Goal: Task Accomplishment & Management: Use online tool/utility

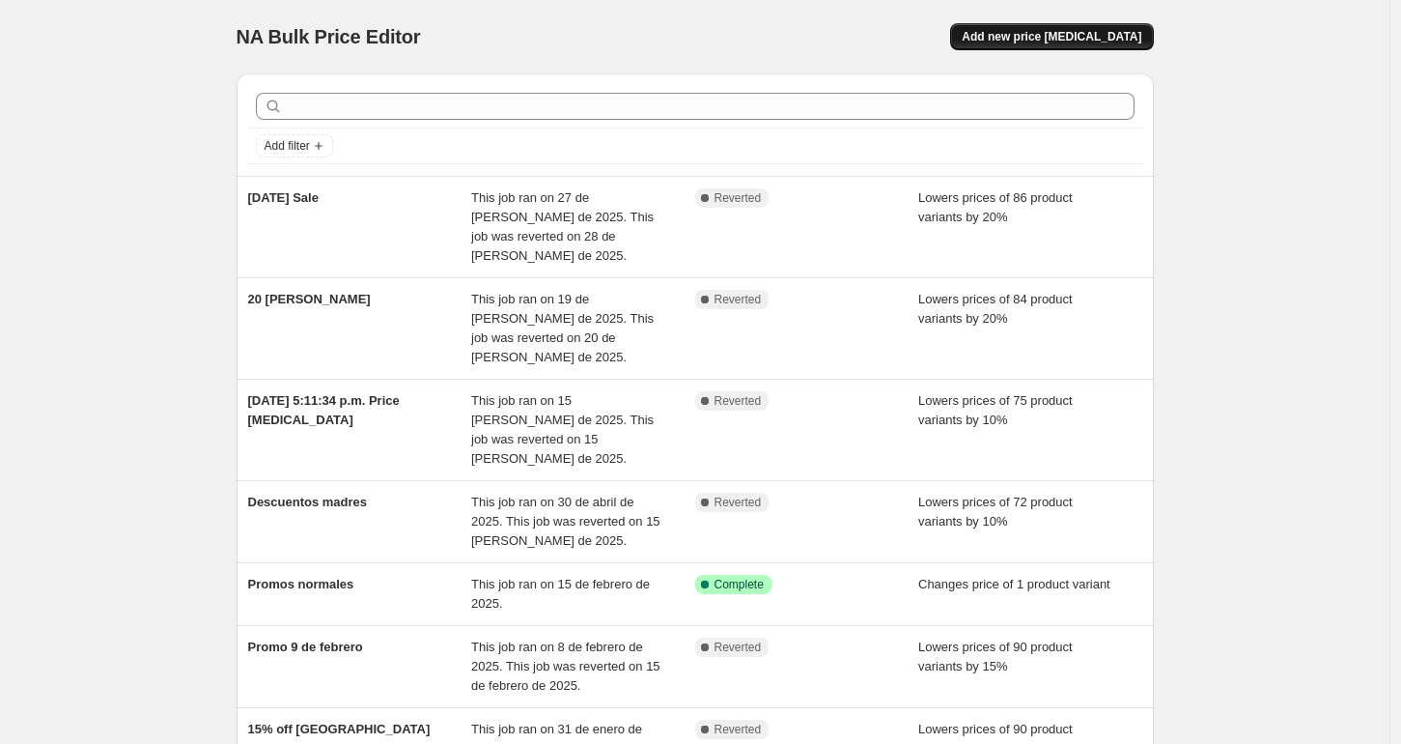
click at [1070, 41] on span "Add new price [MEDICAL_DATA]" at bounding box center [1052, 36] width 180 height 15
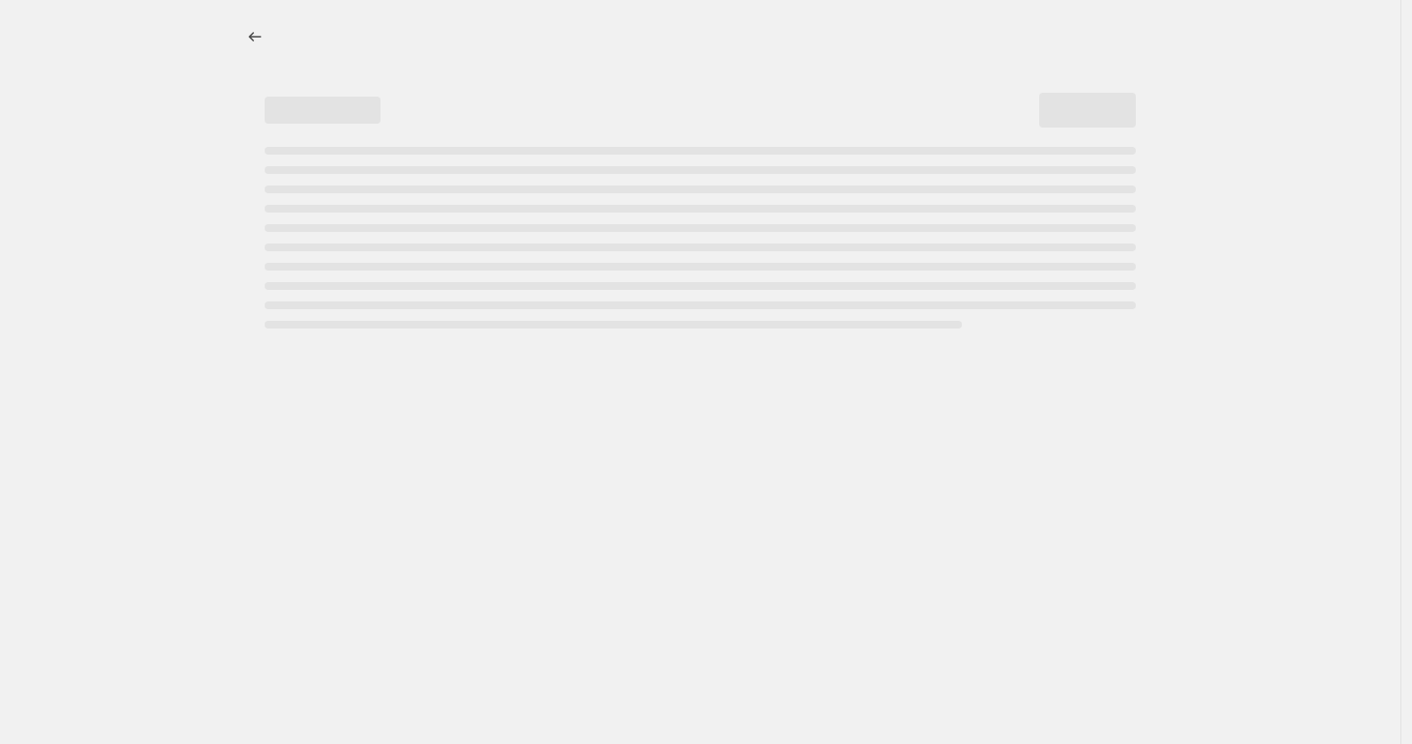
select select "percentage"
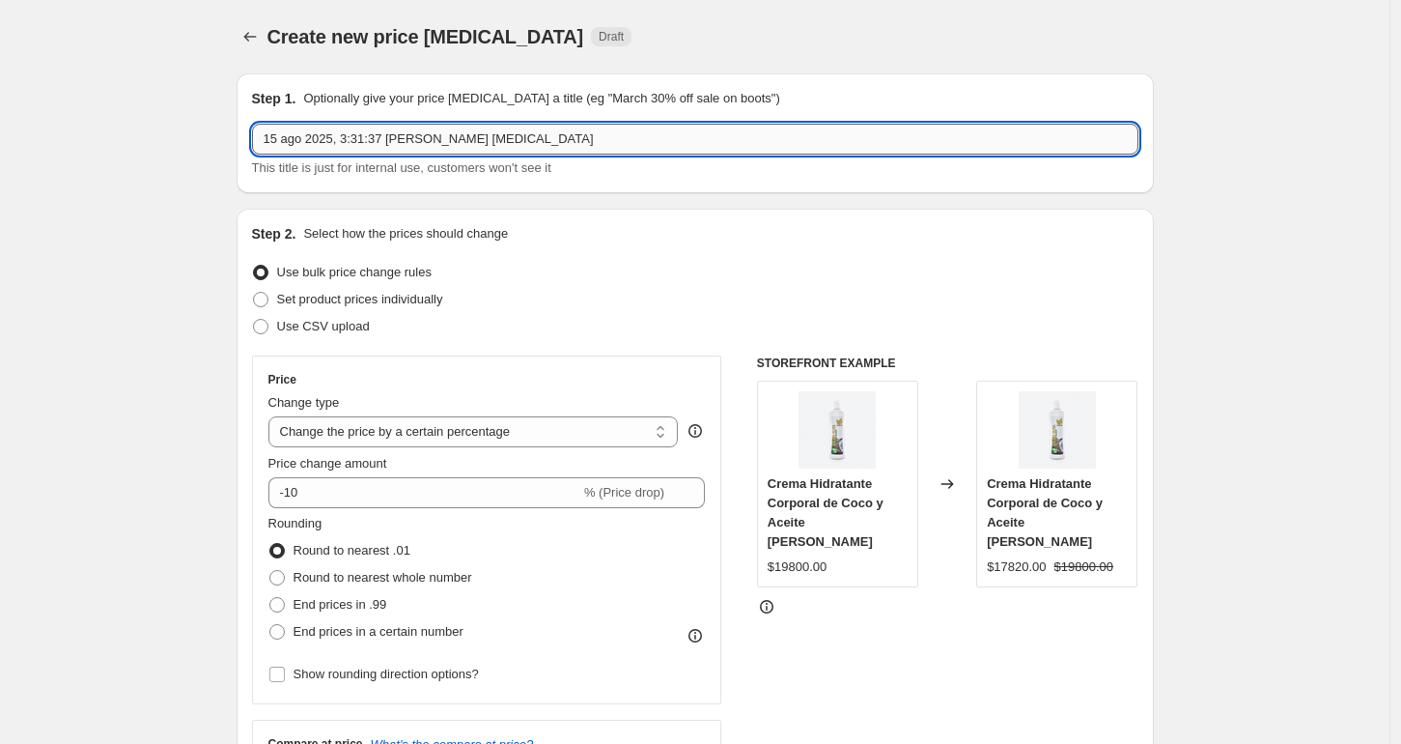
click at [504, 138] on input "15 ago 2025, 3:31:37 [PERSON_NAME] [MEDICAL_DATA]" at bounding box center [695, 139] width 886 height 31
drag, startPoint x: 576, startPoint y: 141, endPoint x: 238, endPoint y: 113, distance: 340.1
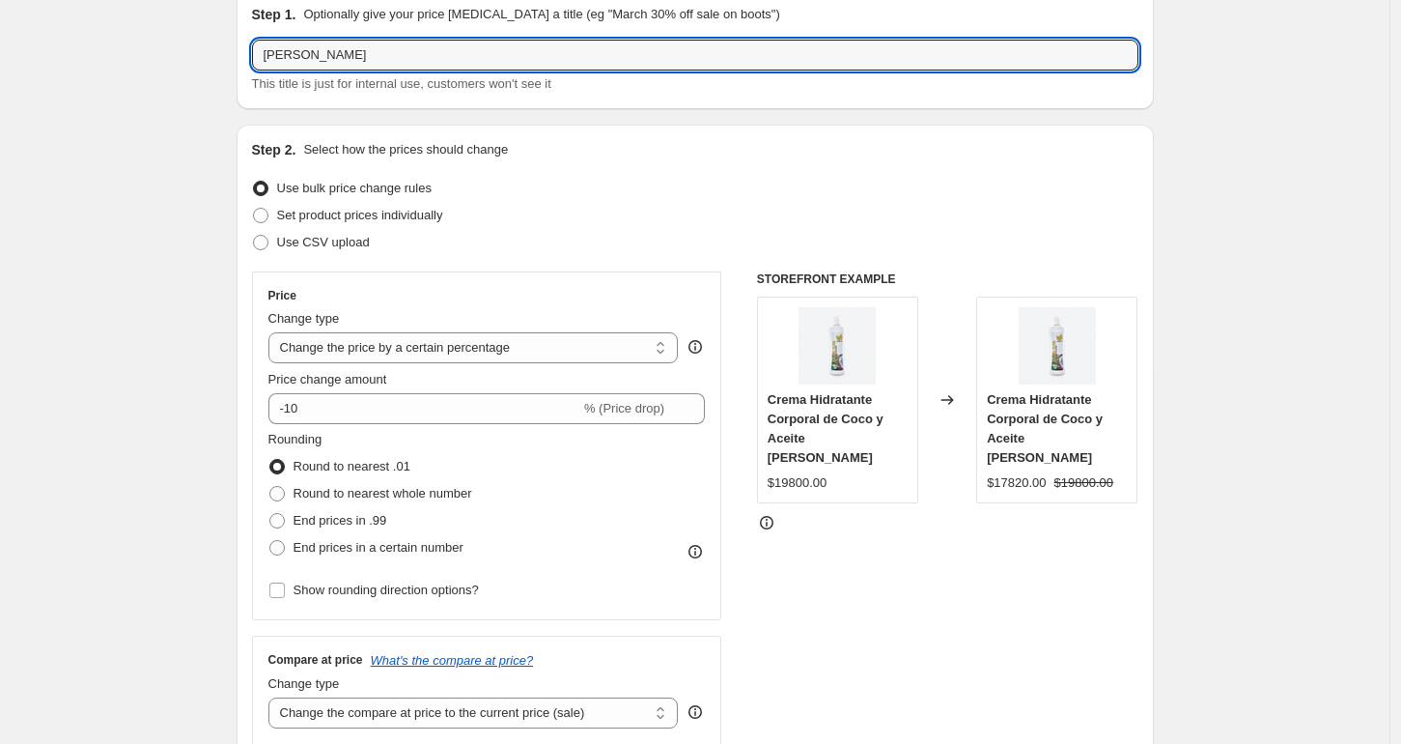
scroll to position [95, 0]
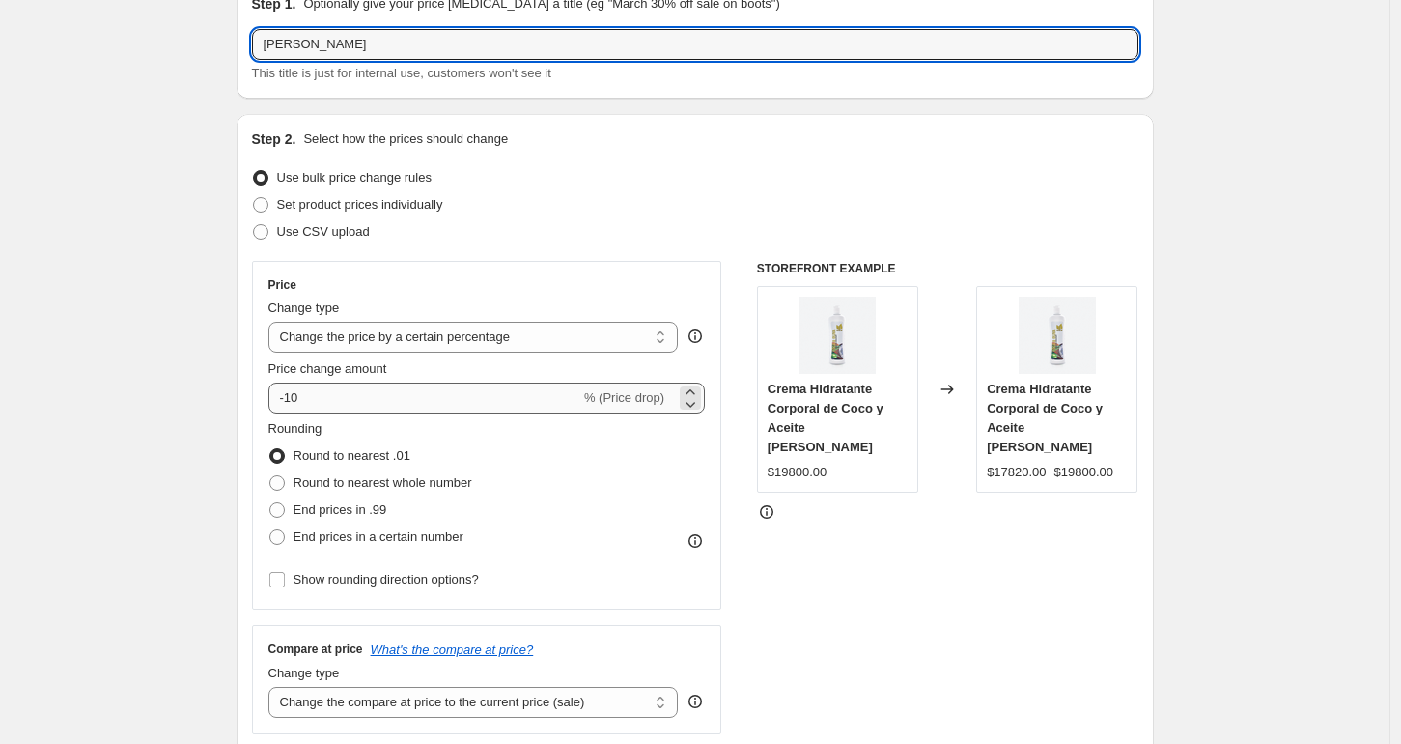
type input "[PERSON_NAME]"
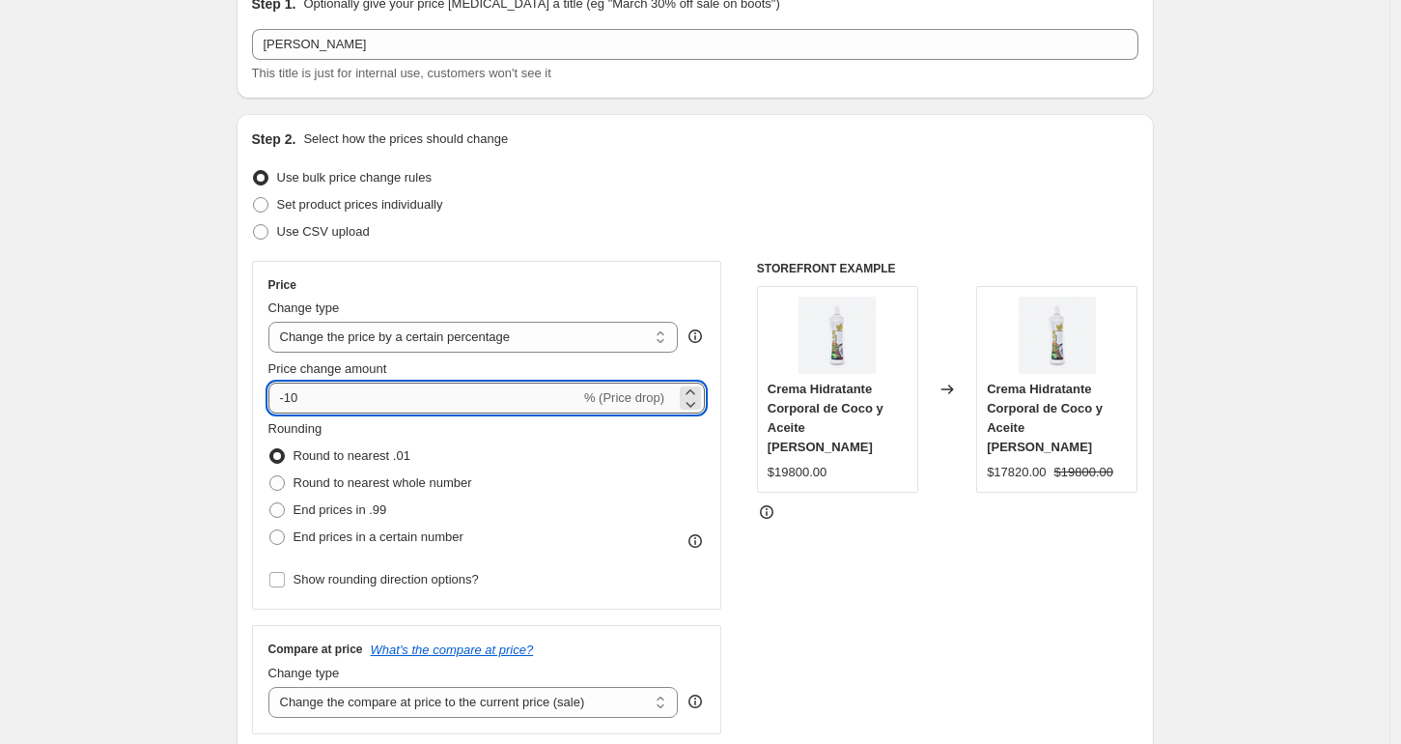
drag, startPoint x: 307, startPoint y: 394, endPoint x: 290, endPoint y: 393, distance: 17.4
click at [290, 393] on input "-10" at bounding box center [424, 397] width 312 height 31
type input "-20"
click at [661, 179] on div "Use bulk price change rules" at bounding box center [695, 177] width 886 height 27
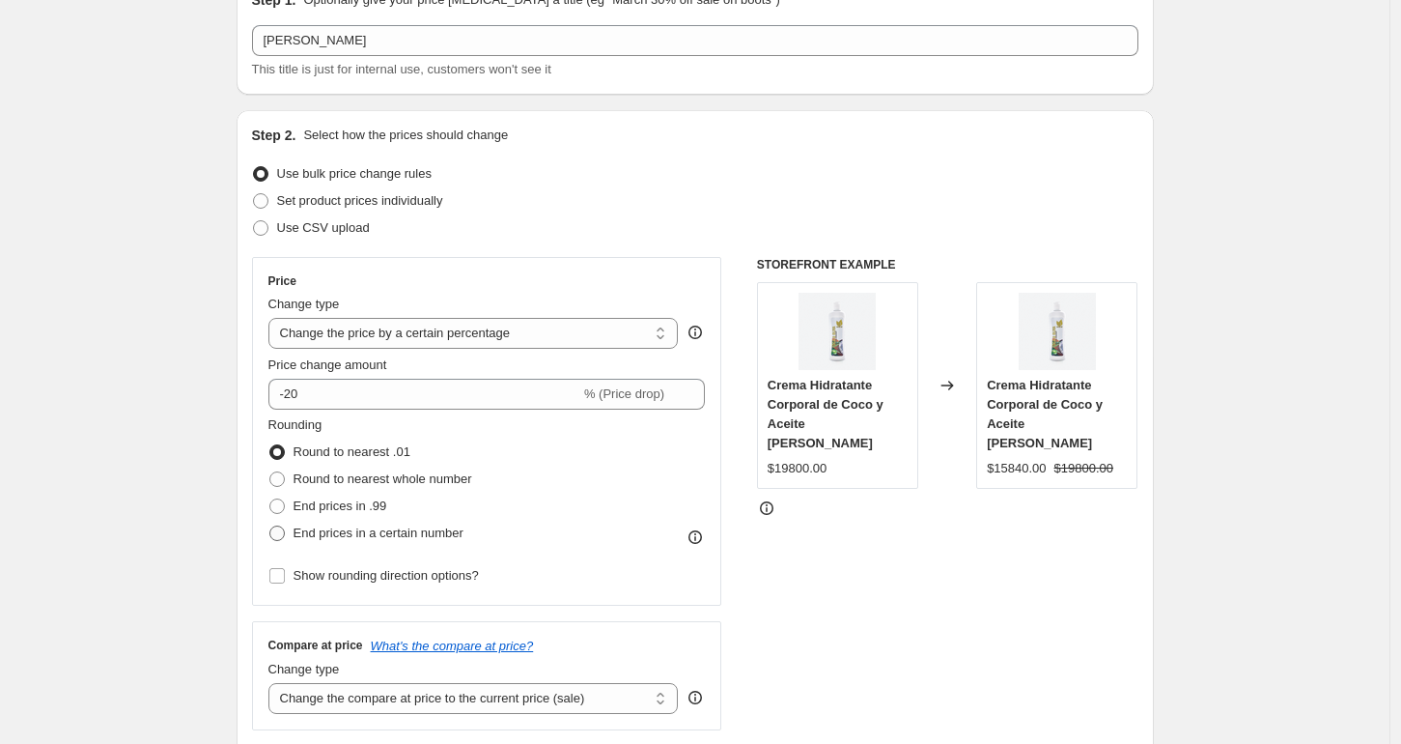
scroll to position [352, 0]
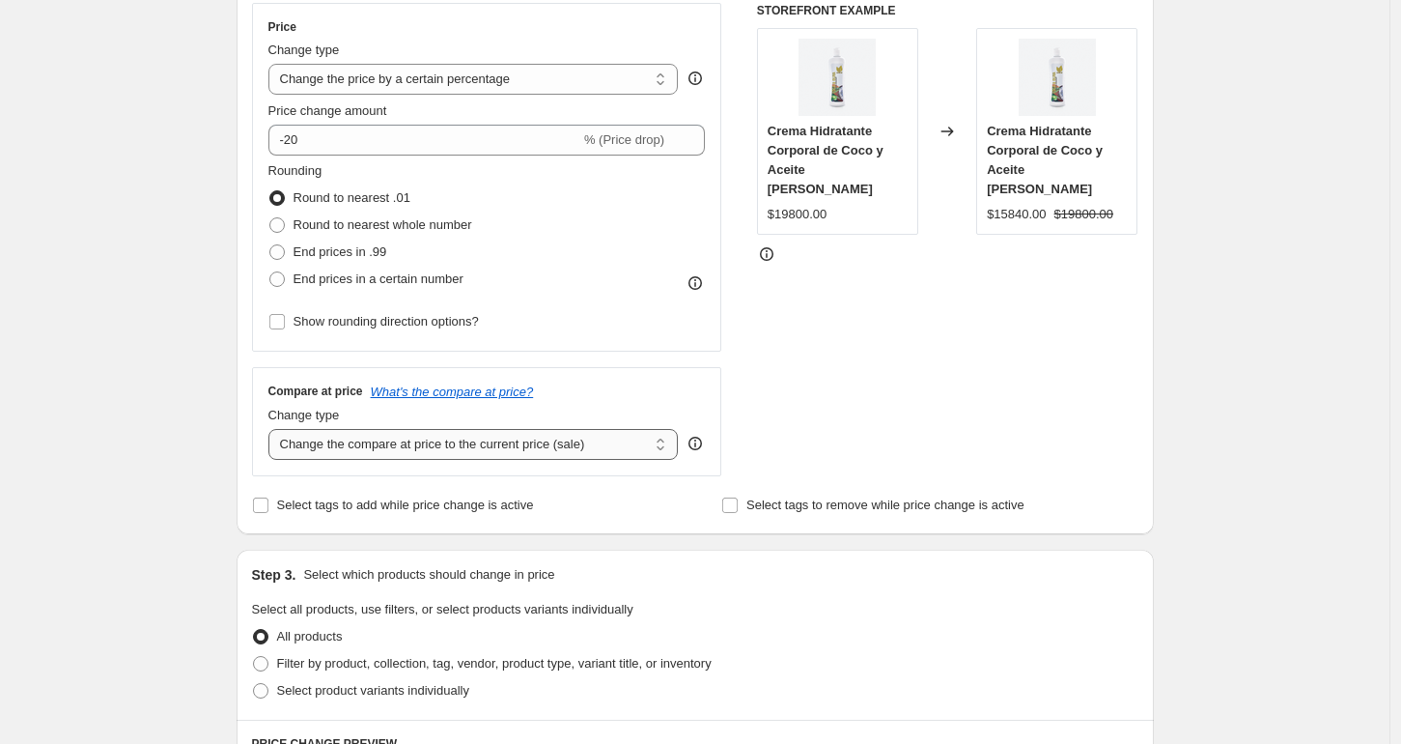
click at [346, 443] on select "Change the compare at price to the current price (sale) Change the compare at p…" at bounding box center [473, 444] width 410 height 31
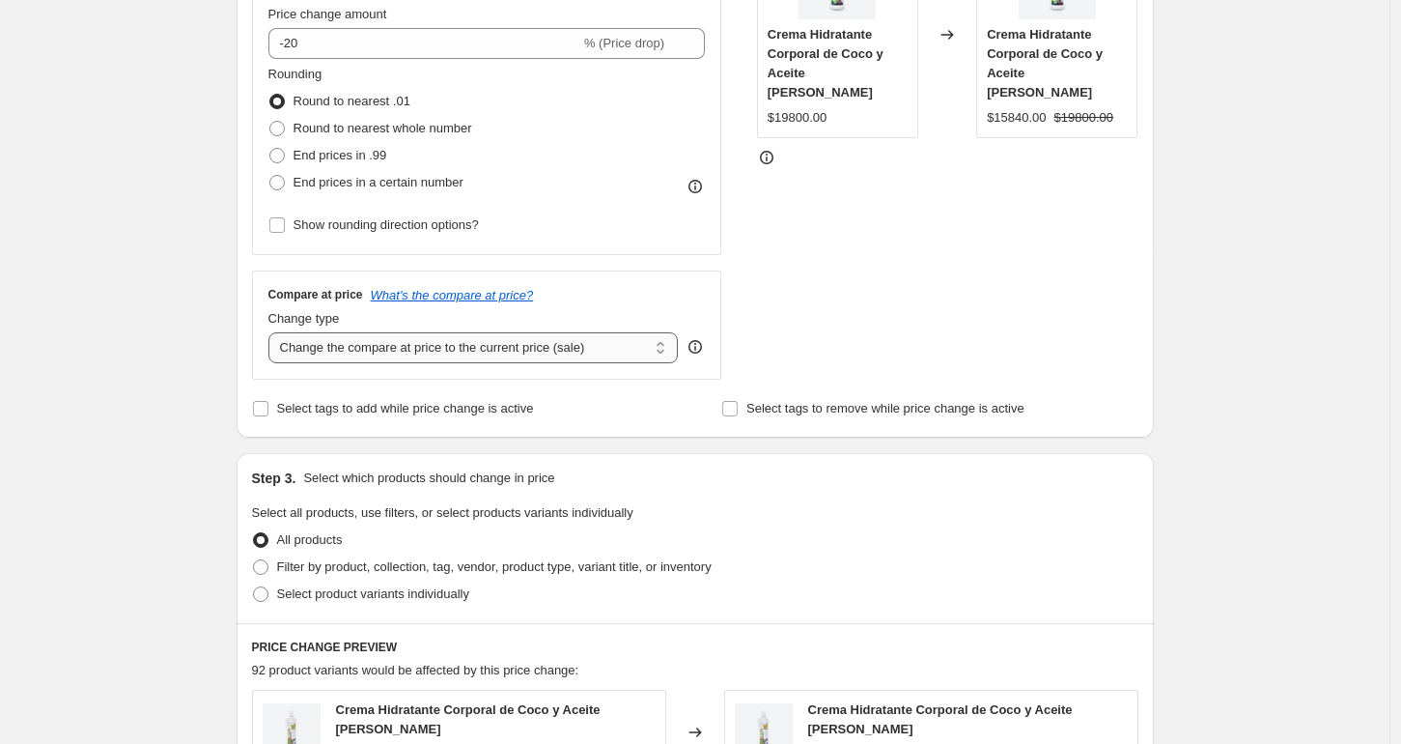
scroll to position [532, 0]
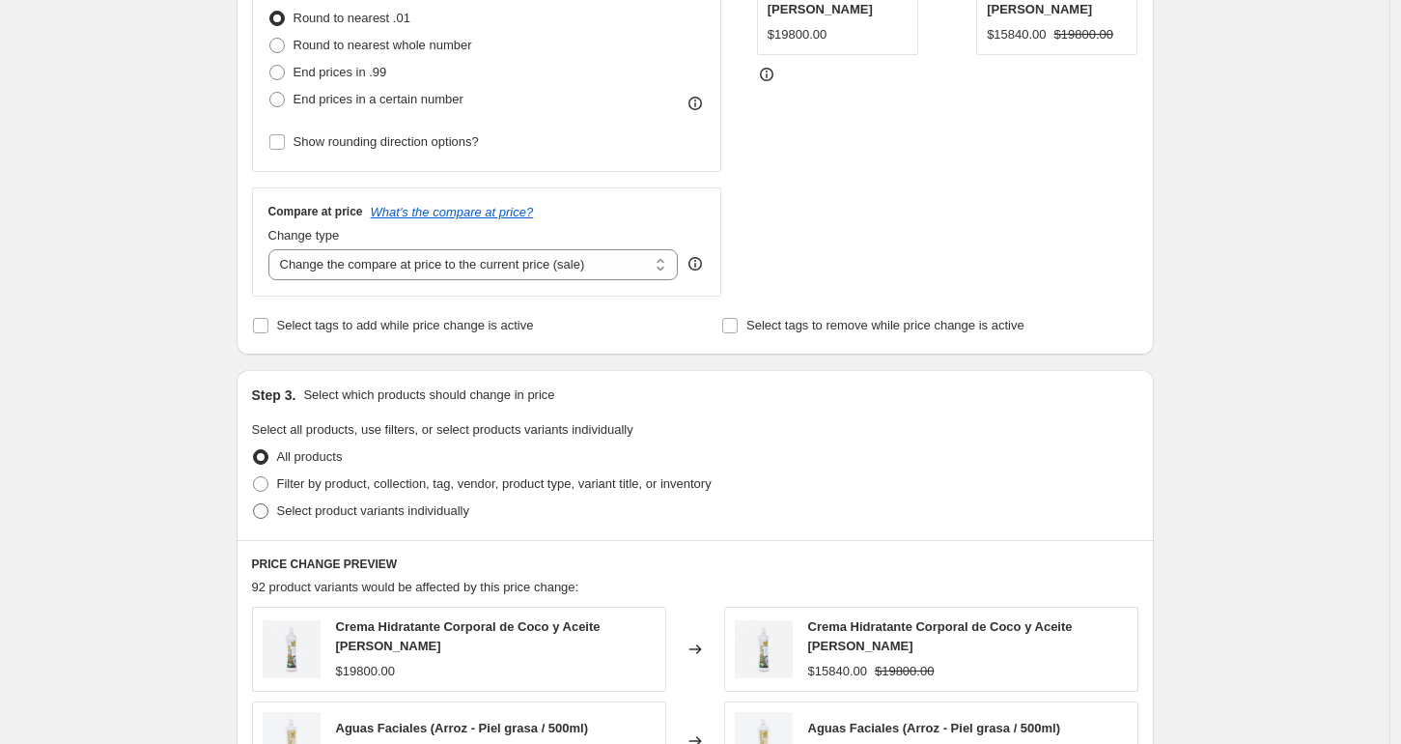
click at [268, 515] on span at bounding box center [260, 510] width 15 height 15
click at [254, 504] on input "Select product variants individually" at bounding box center [253, 503] width 1 height 1
radio input "true"
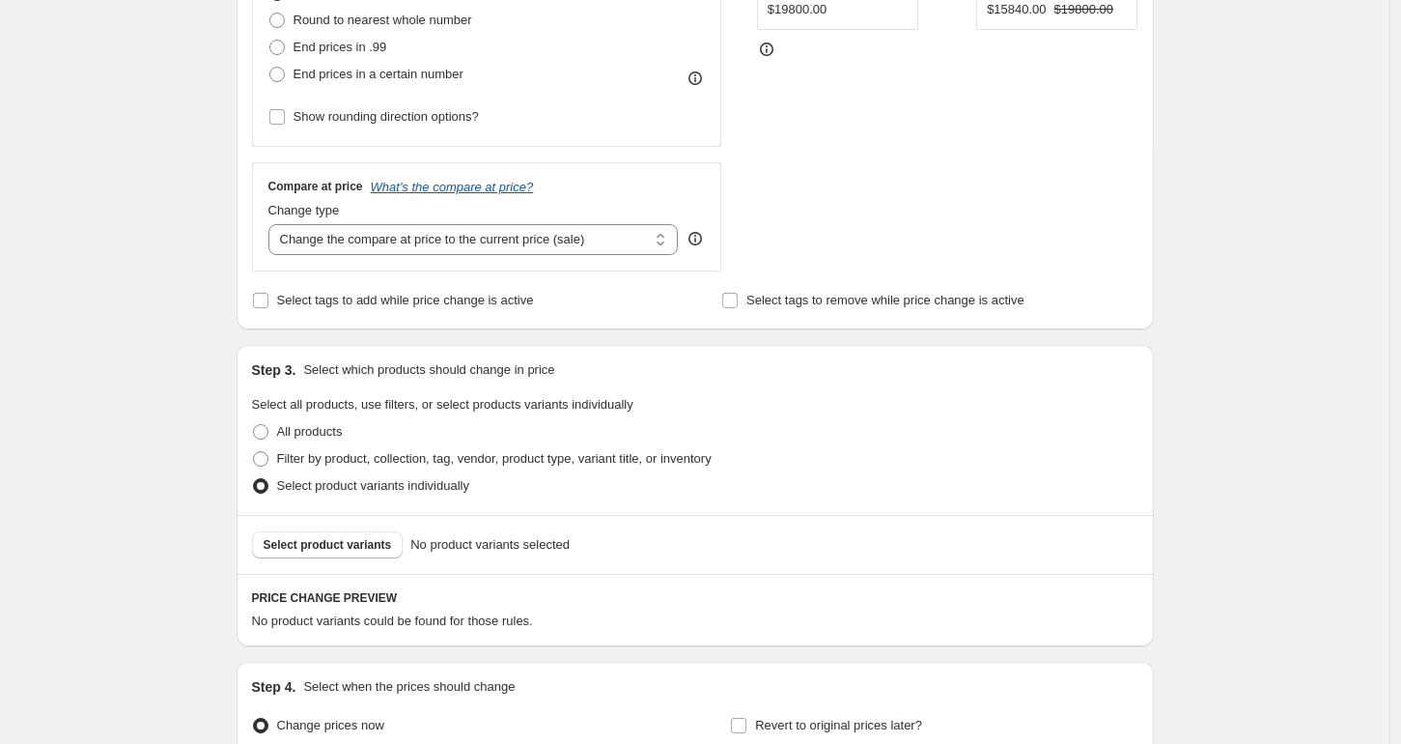
scroll to position [759, 0]
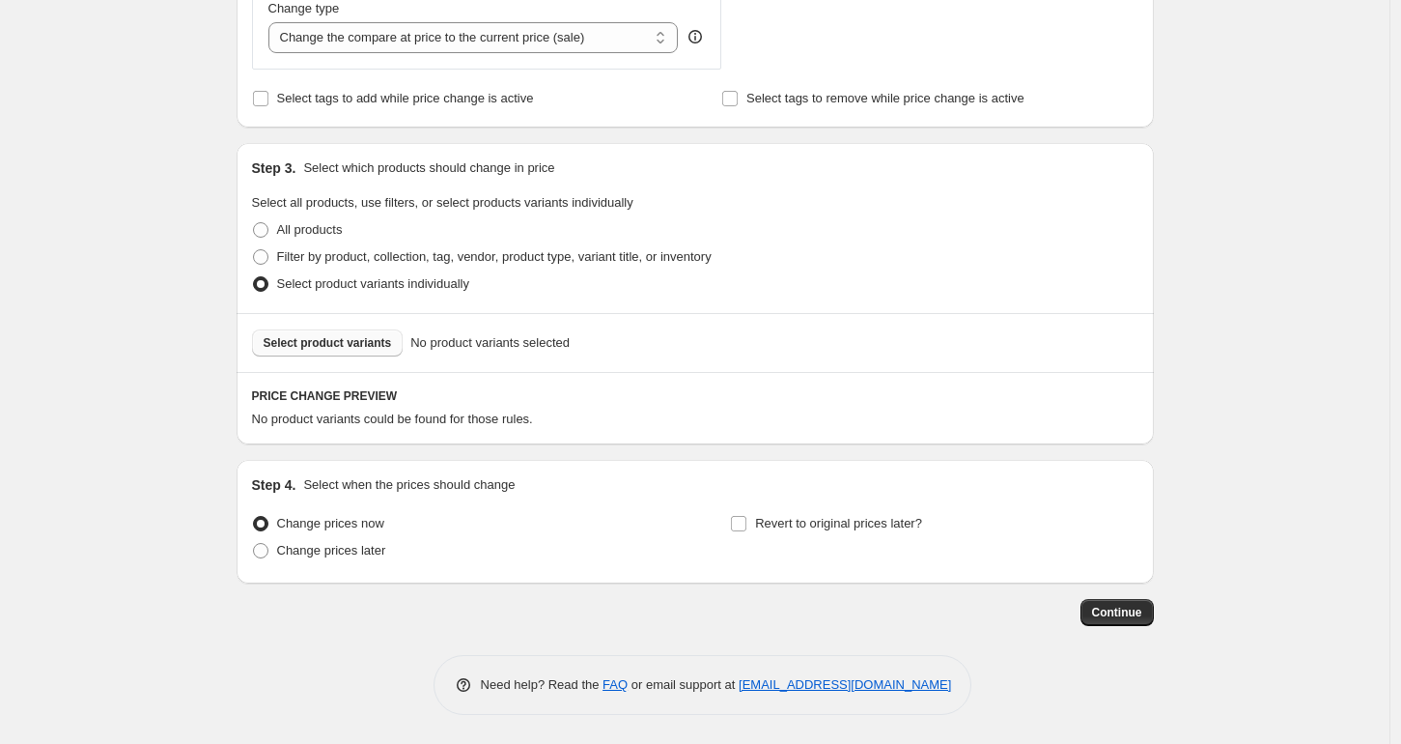
click at [376, 329] on button "Select product variants" at bounding box center [328, 342] width 152 height 27
click at [289, 349] on span "Select product variants" at bounding box center [328, 342] width 128 height 15
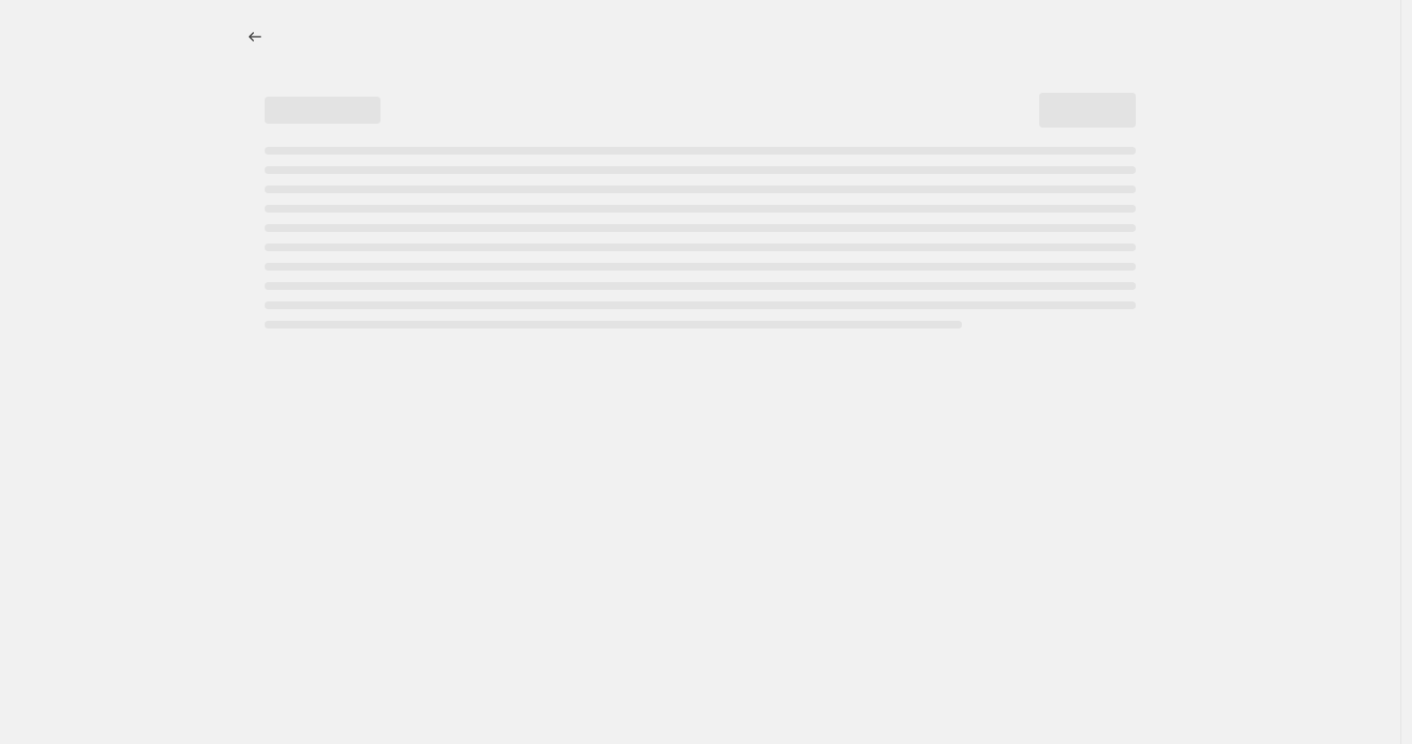
select select "percentage"
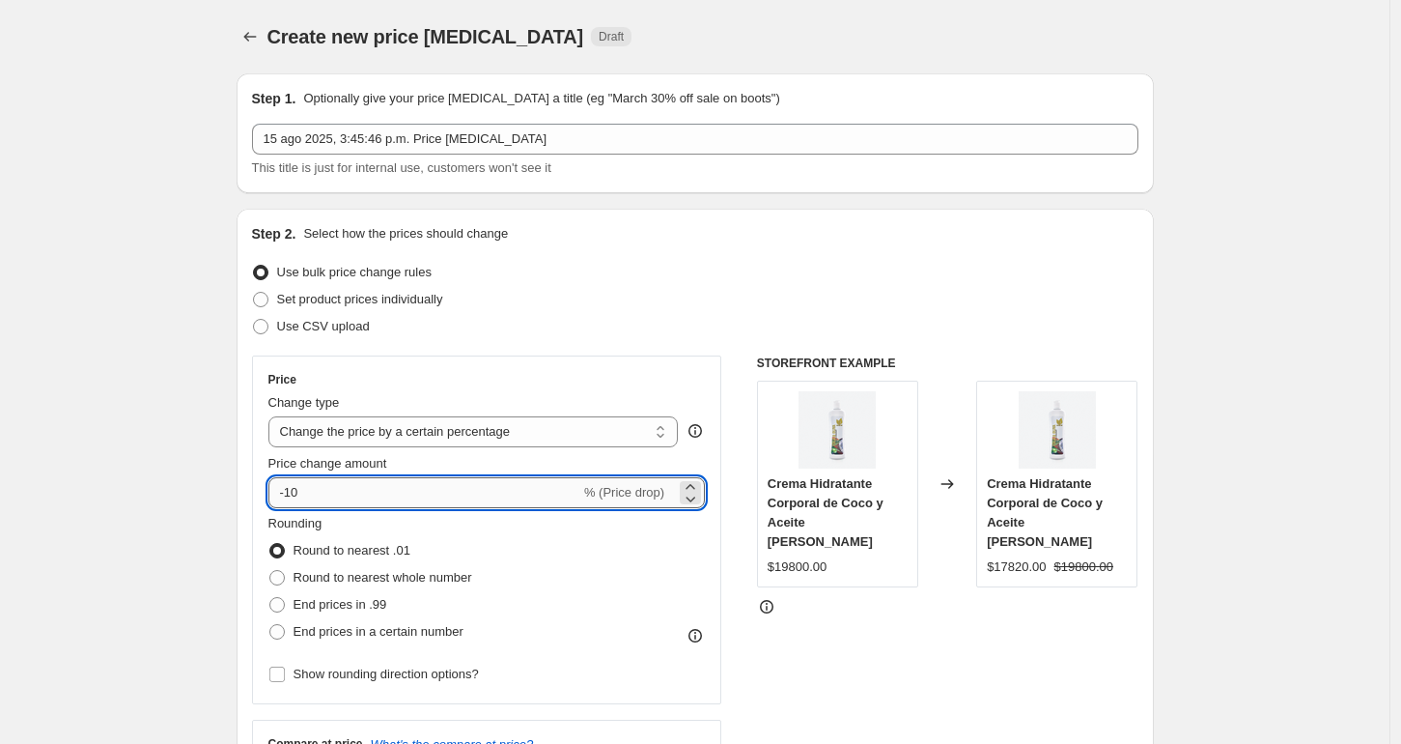
click at [297, 492] on input "-10" at bounding box center [424, 492] width 312 height 31
type input "-20"
click at [253, 23] on button "Price change jobs" at bounding box center [250, 36] width 27 height 27
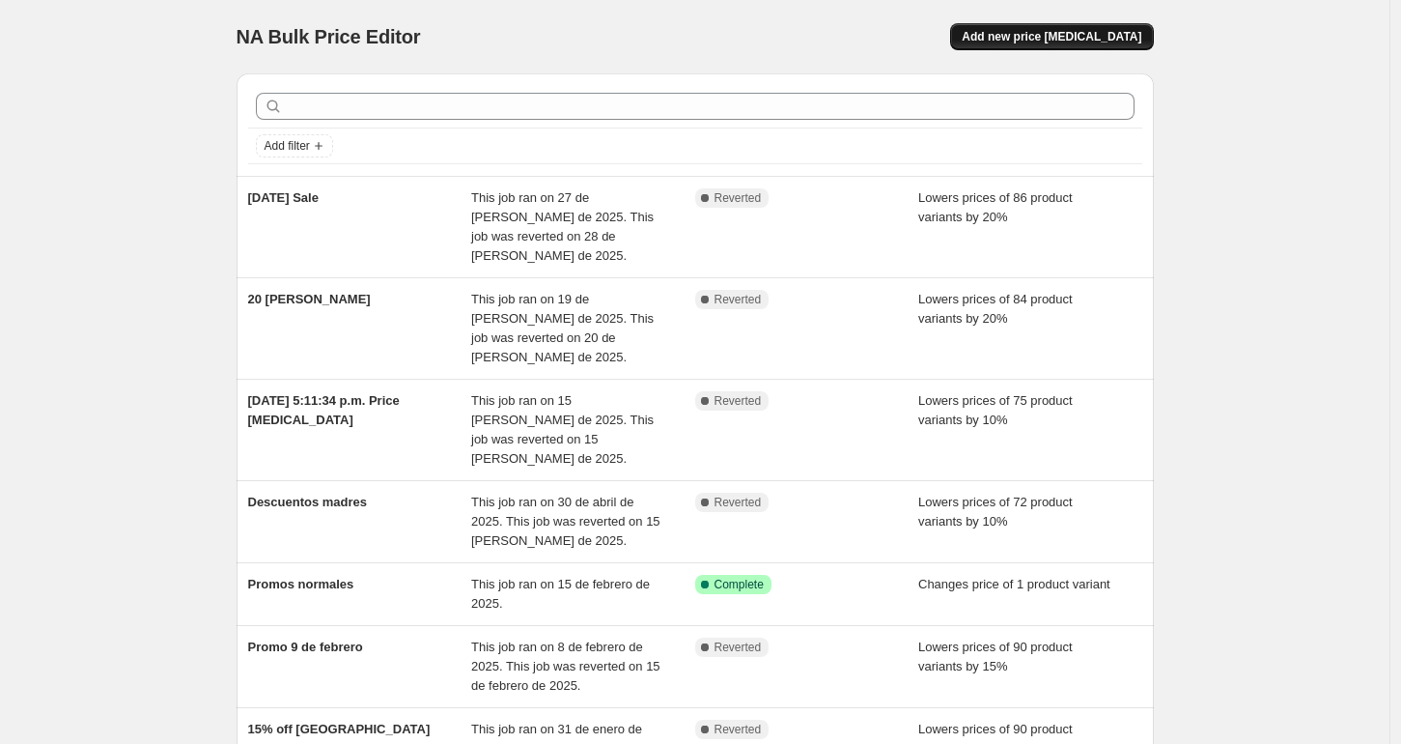
click at [1100, 35] on span "Add new price [MEDICAL_DATA]" at bounding box center [1052, 36] width 180 height 15
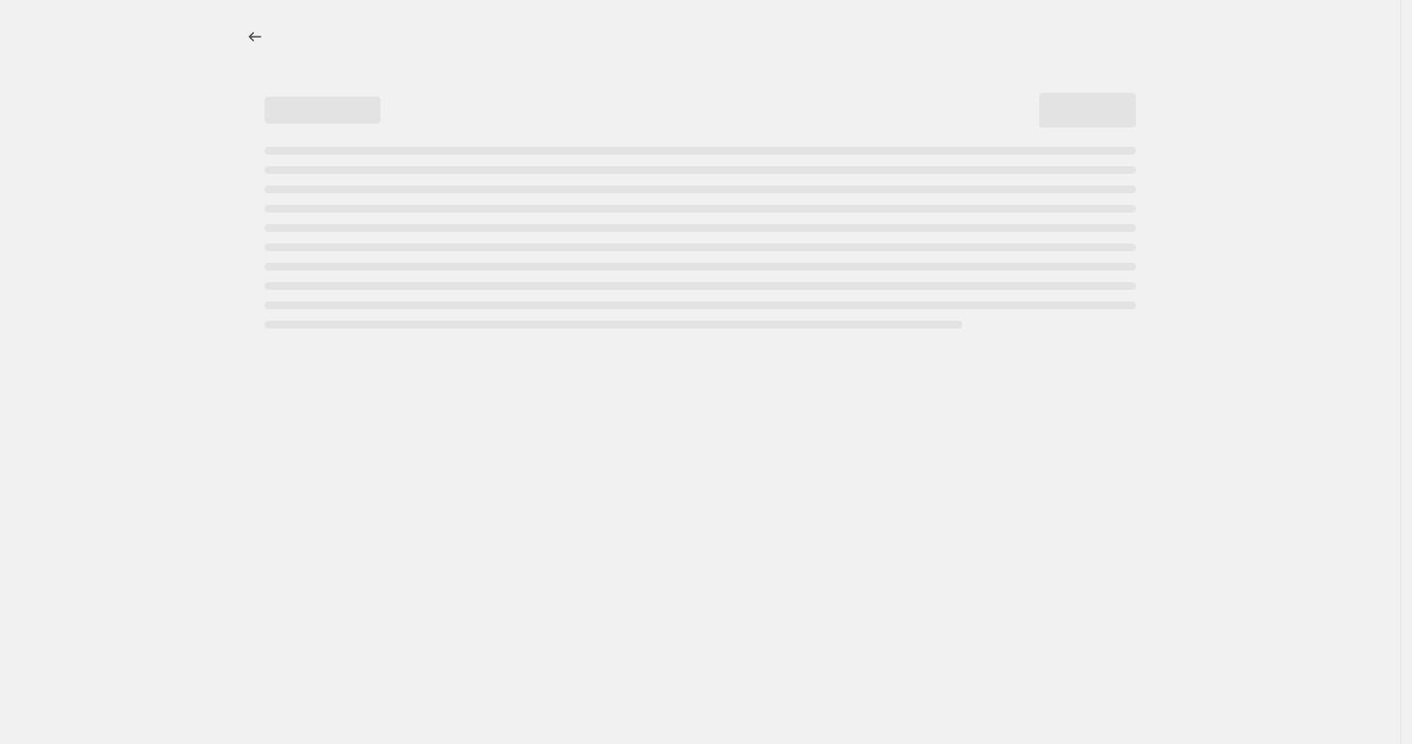
select select "percentage"
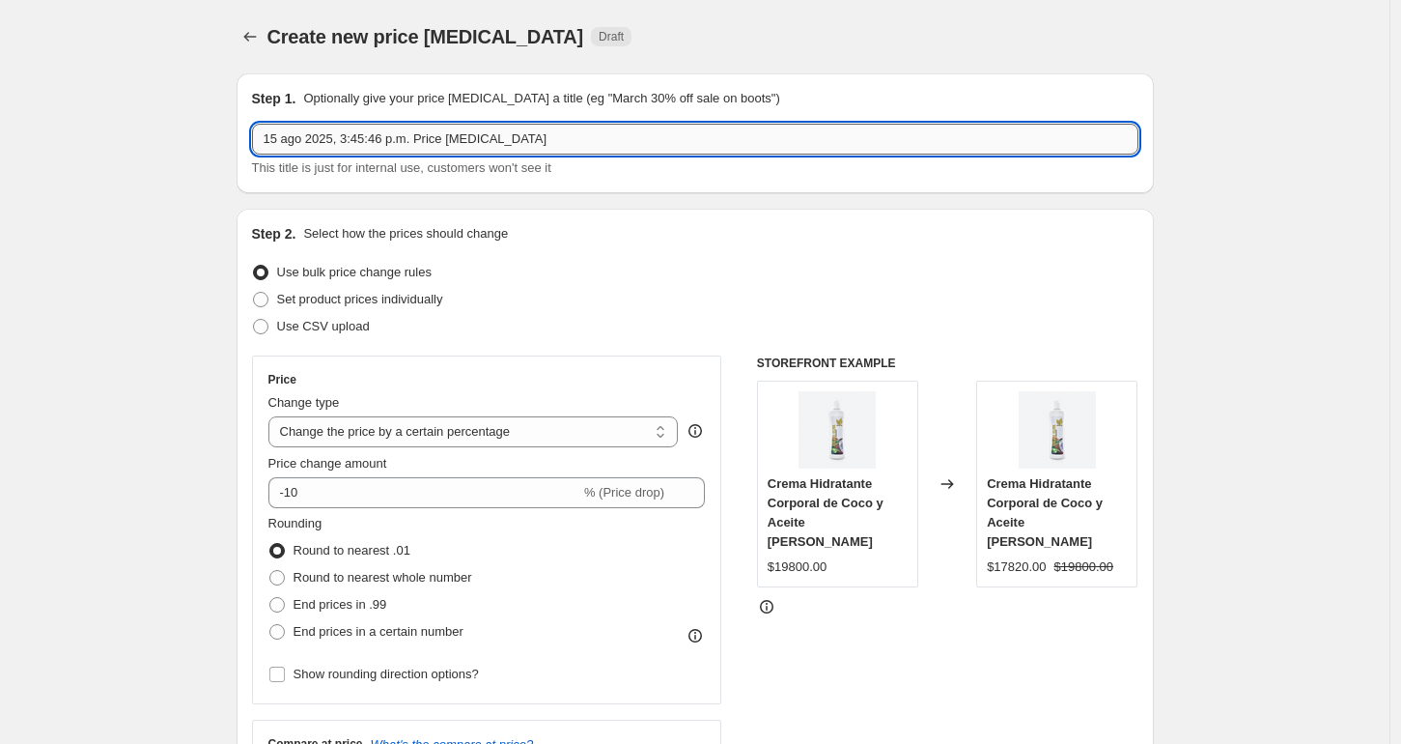
click at [324, 150] on input "15 ago 2025, 3:45:46 p.m. Price change job" at bounding box center [695, 139] width 886 height 31
drag, startPoint x: 444, startPoint y: 139, endPoint x: 145, endPoint y: 100, distance: 301.8
click at [289, 131] on input "Quicena Agosto" at bounding box center [695, 139] width 886 height 31
type input "[PERSON_NAME]"
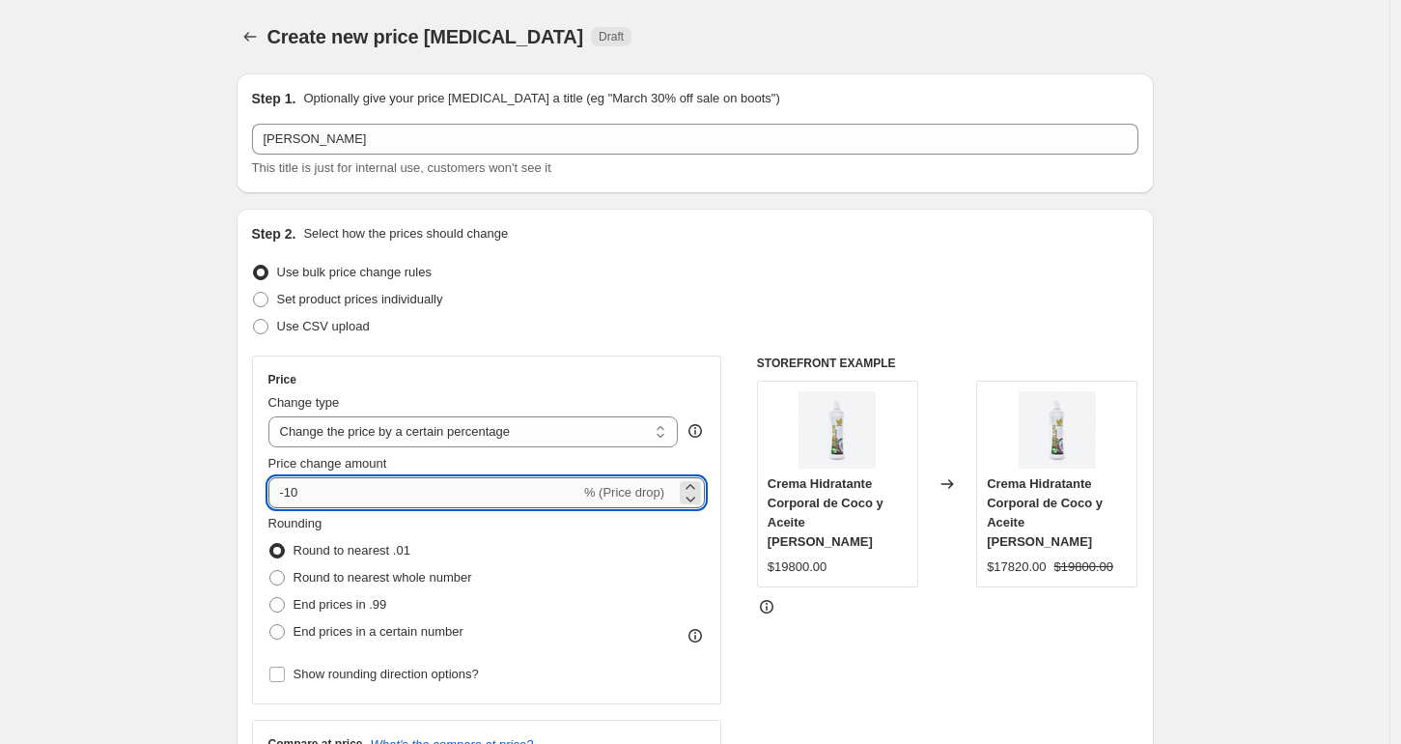
click at [292, 492] on input "-10" at bounding box center [424, 492] width 312 height 31
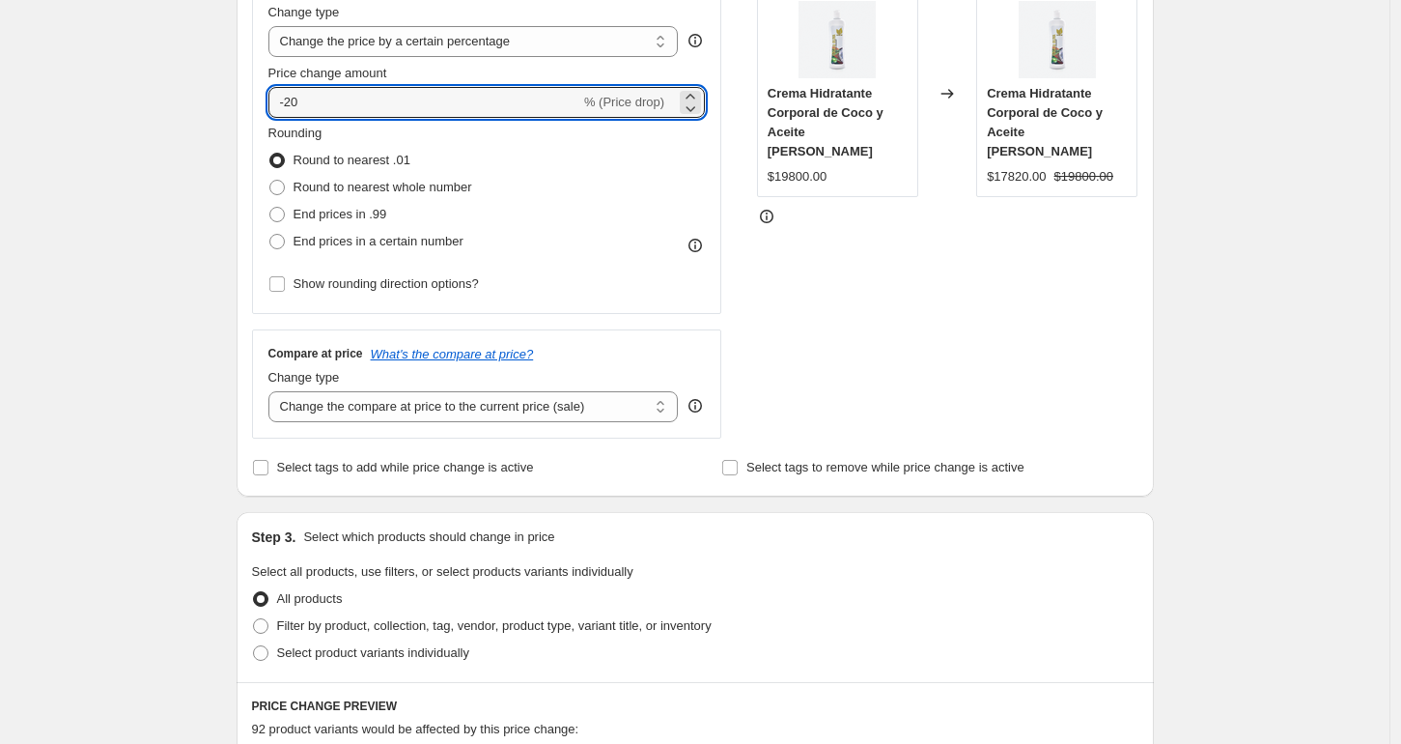
scroll to position [465, 0]
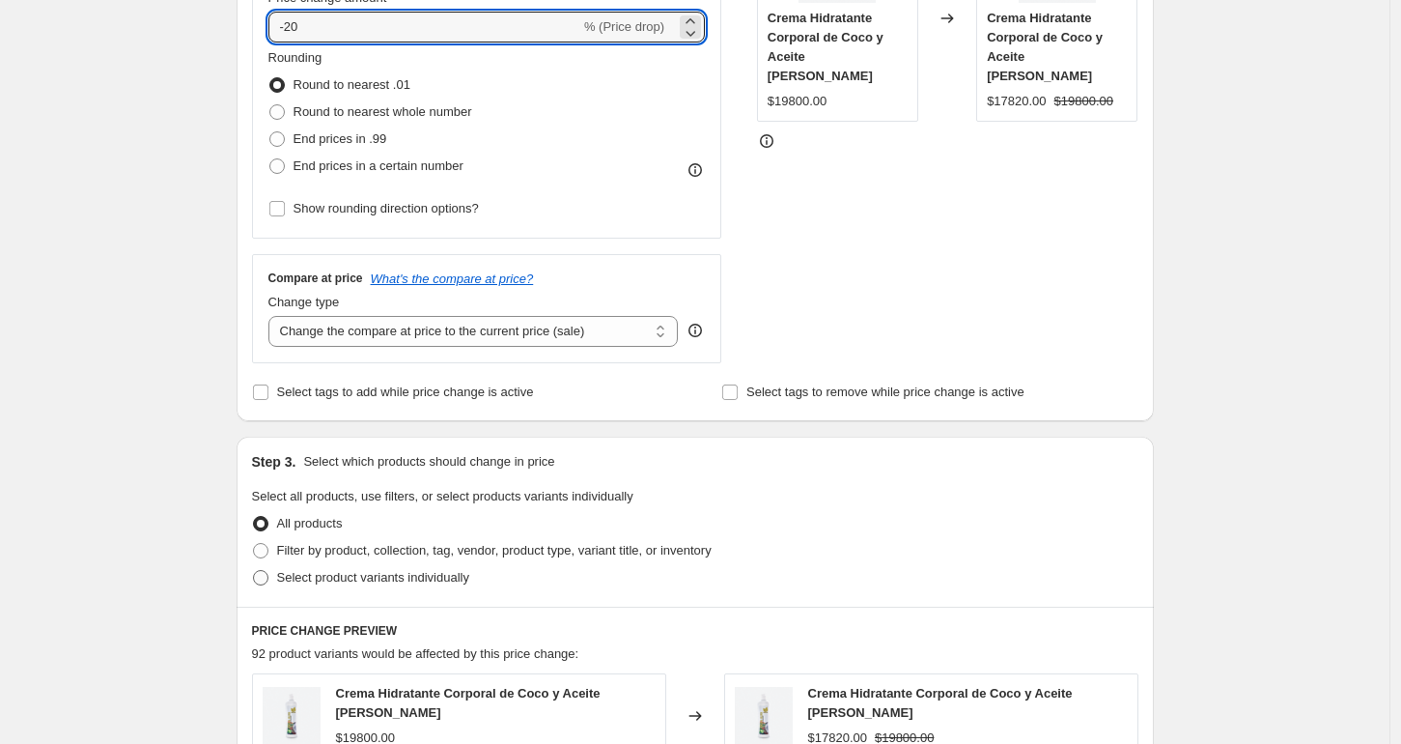
type input "-20"
click at [268, 578] on span at bounding box center [260, 577] width 15 height 15
click at [254, 571] on input "Select product variants individually" at bounding box center [253, 570] width 1 height 1
radio input "true"
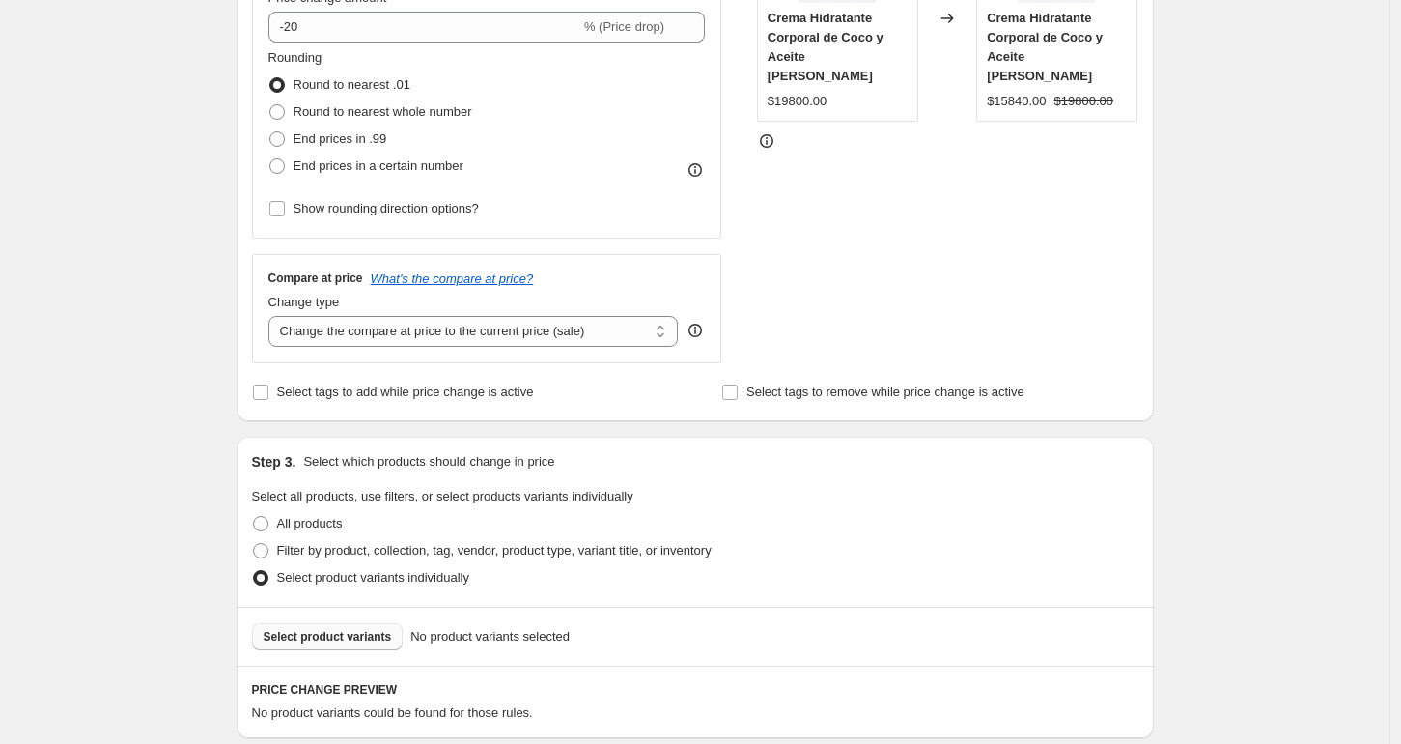
click at [319, 641] on span "Select product variants" at bounding box center [328, 636] width 128 height 15
click at [327, 628] on button "Select product variants" at bounding box center [328, 636] width 152 height 27
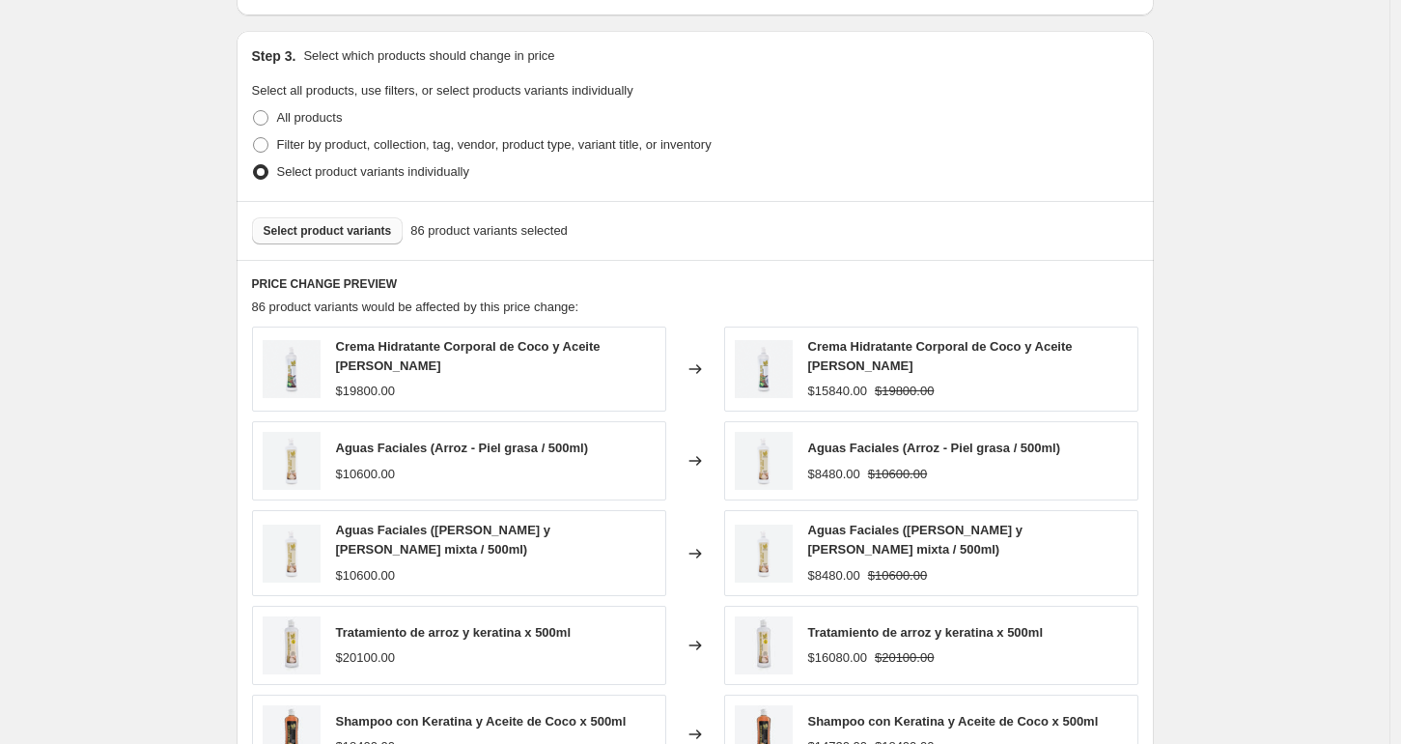
scroll to position [1258, 0]
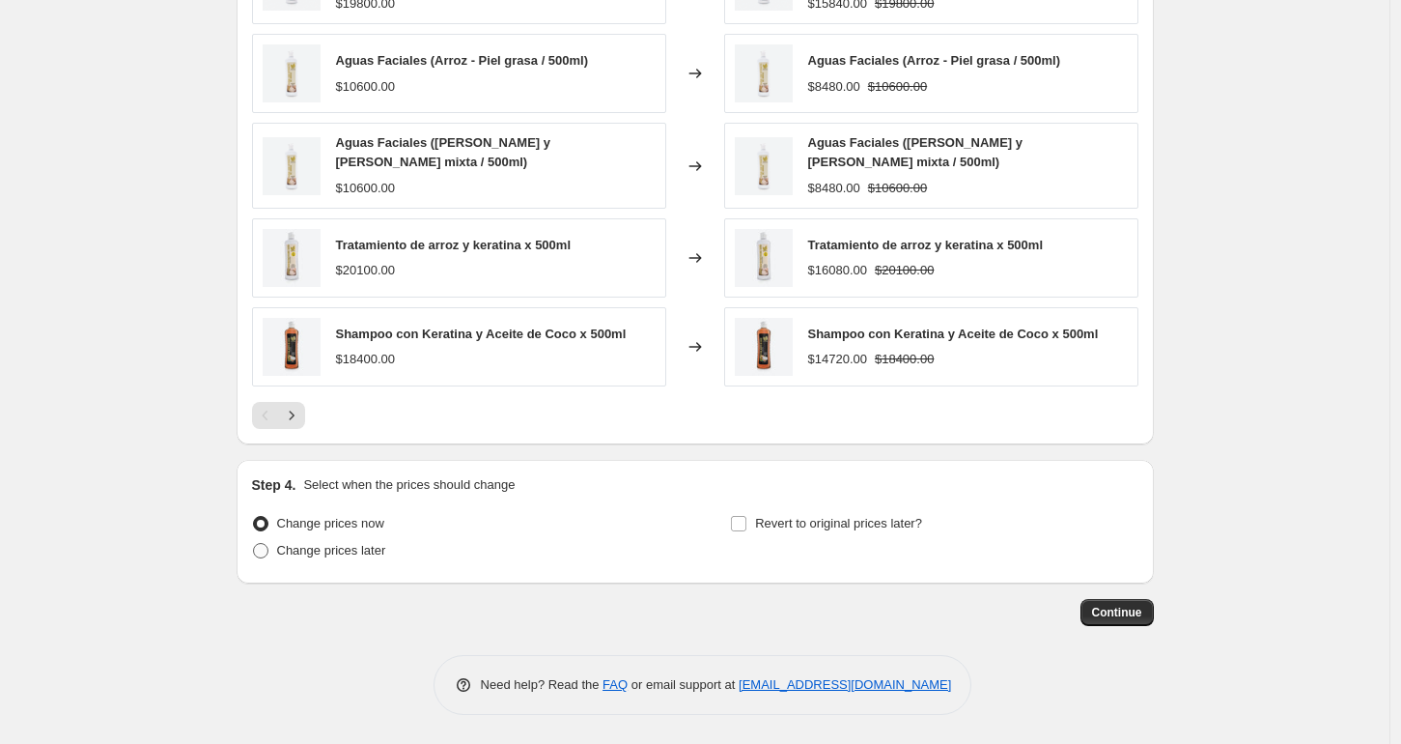
click at [264, 549] on span at bounding box center [260, 550] width 15 height 15
click at [254, 544] on input "Change prices later" at bounding box center [253, 543] width 1 height 1
radio input "true"
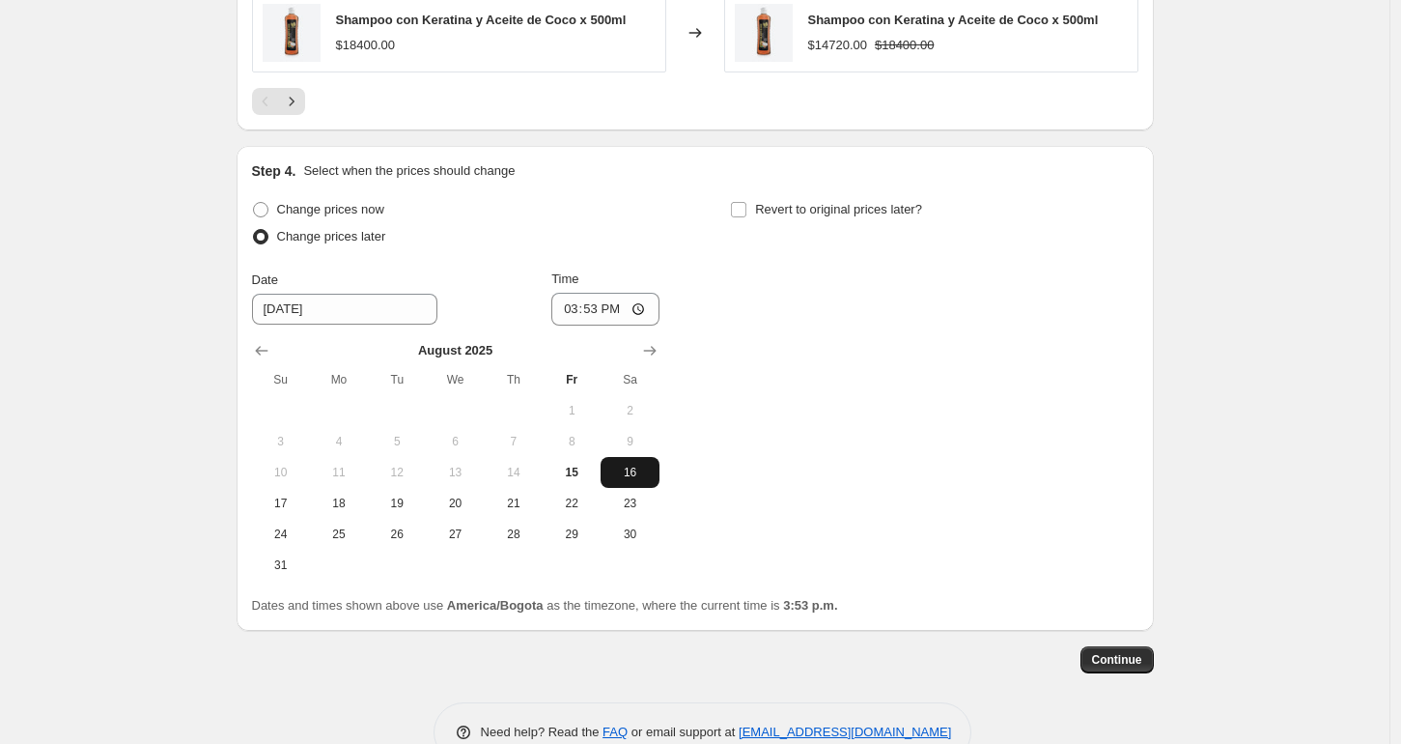
scroll to position [1619, 0]
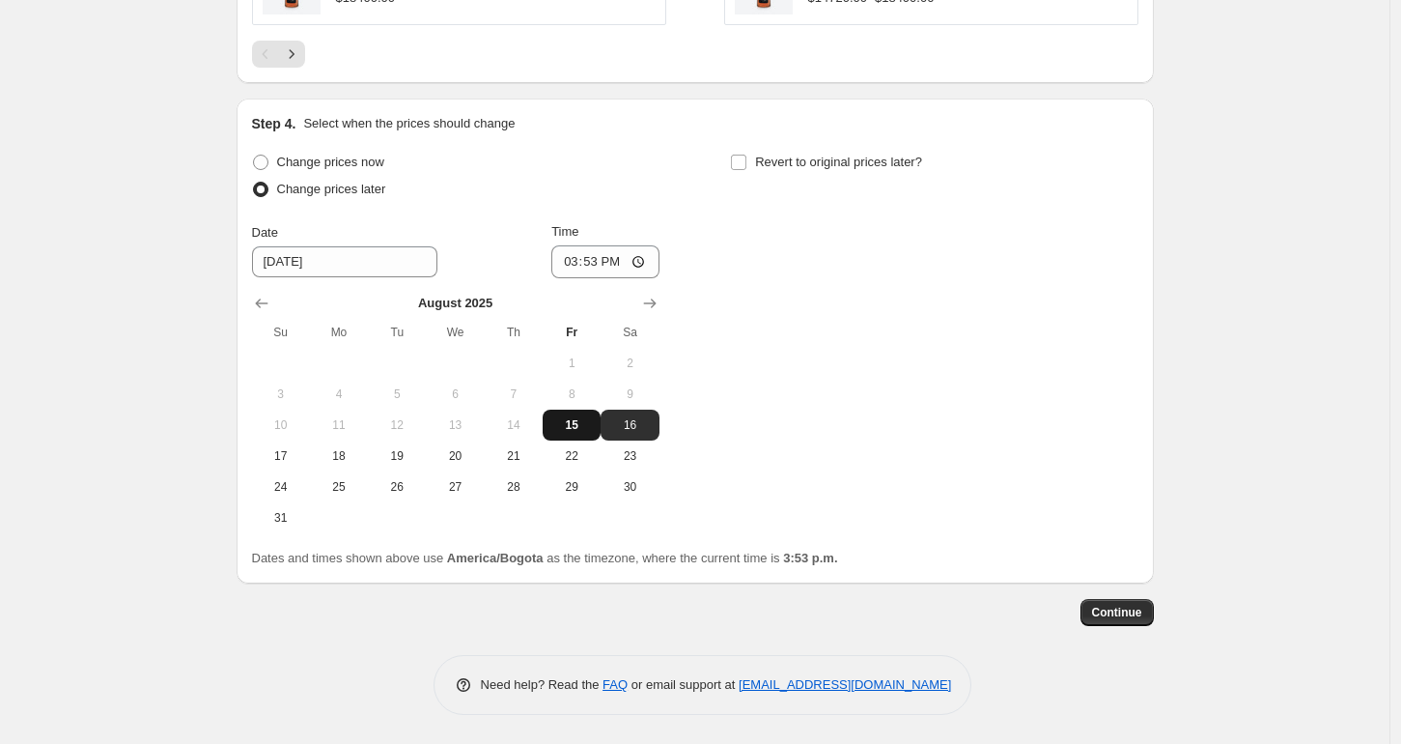
click at [568, 428] on span "15" at bounding box center [571, 424] width 42 height 15
type input "8/15/2025"
click at [608, 263] on input "15:53" at bounding box center [605, 261] width 108 height 33
click at [560, 261] on input "15:53" at bounding box center [605, 261] width 108 height 33
type input "23:59"
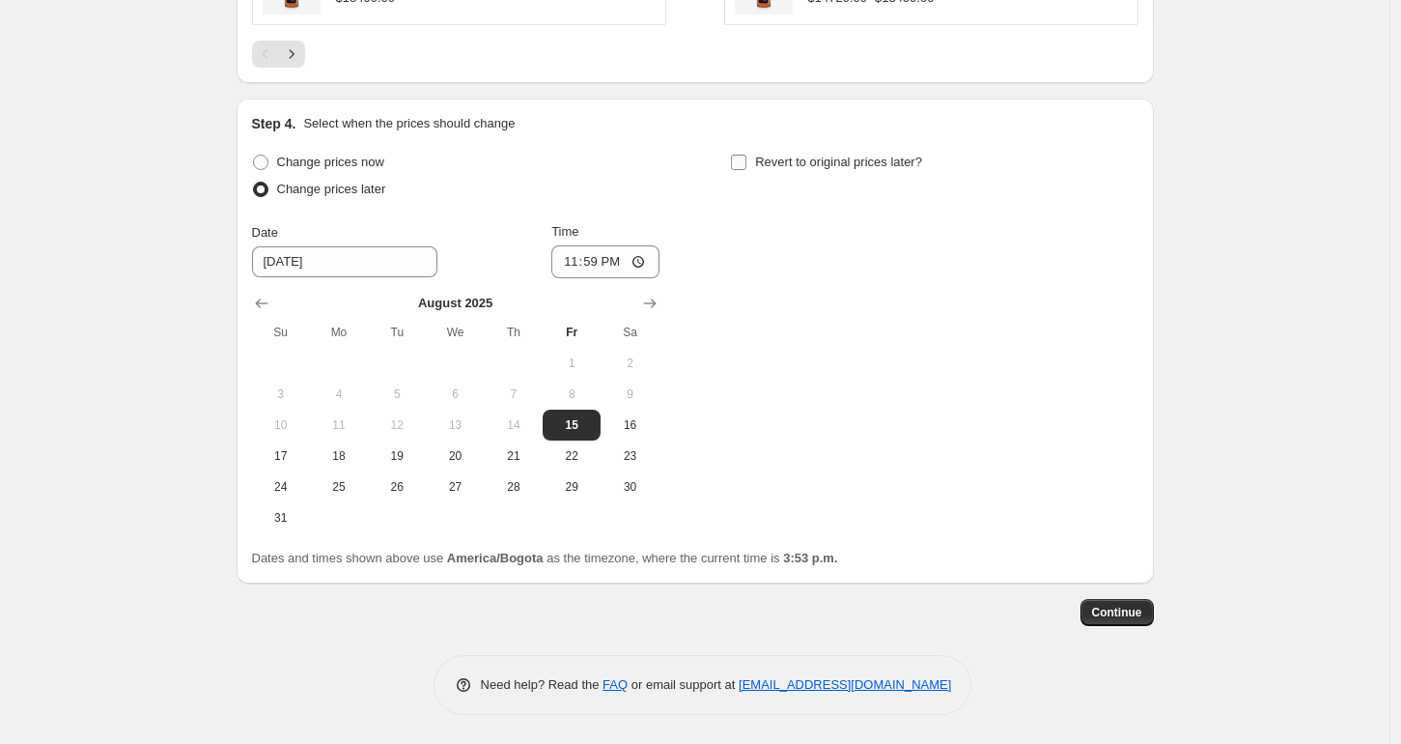
click at [745, 166] on input "Revert to original prices later?" at bounding box center [738, 161] width 15 height 15
checkbox input "true"
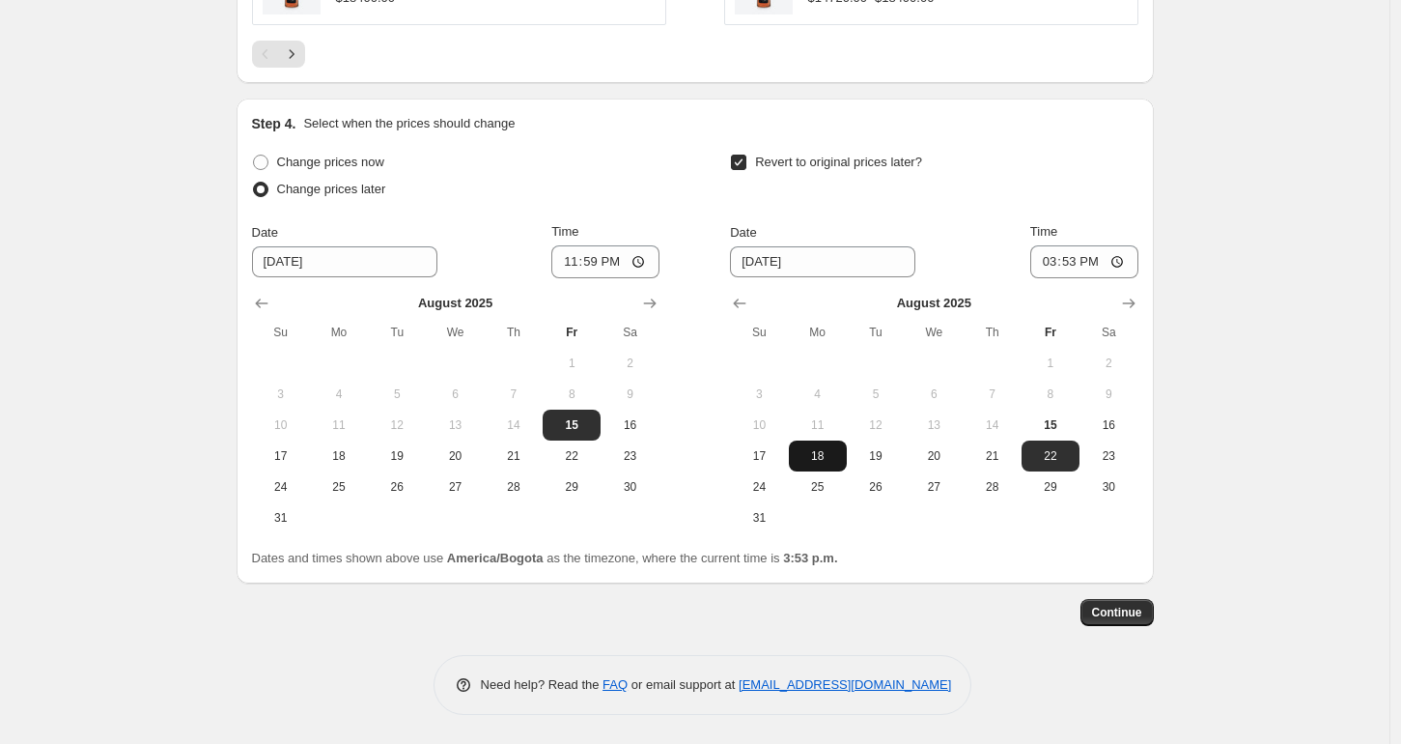
click at [811, 458] on span "18" at bounding box center [818, 455] width 42 height 15
type input "8/18/2025"
click at [1043, 264] on input "15:53" at bounding box center [1084, 261] width 108 height 33
type input "23:59"
click at [1103, 610] on span "Continue" at bounding box center [1117, 611] width 50 height 15
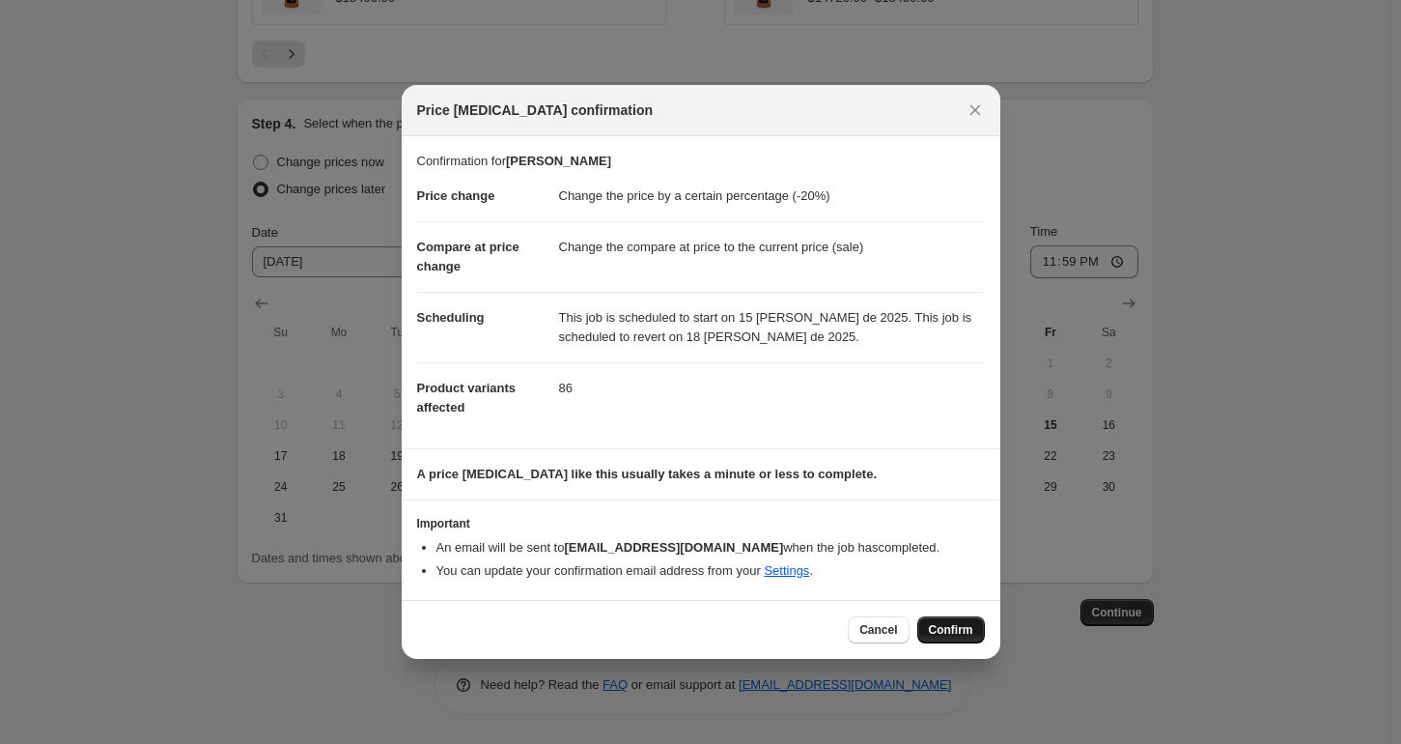
click at [938, 626] on span "Confirm" at bounding box center [951, 629] width 44 height 15
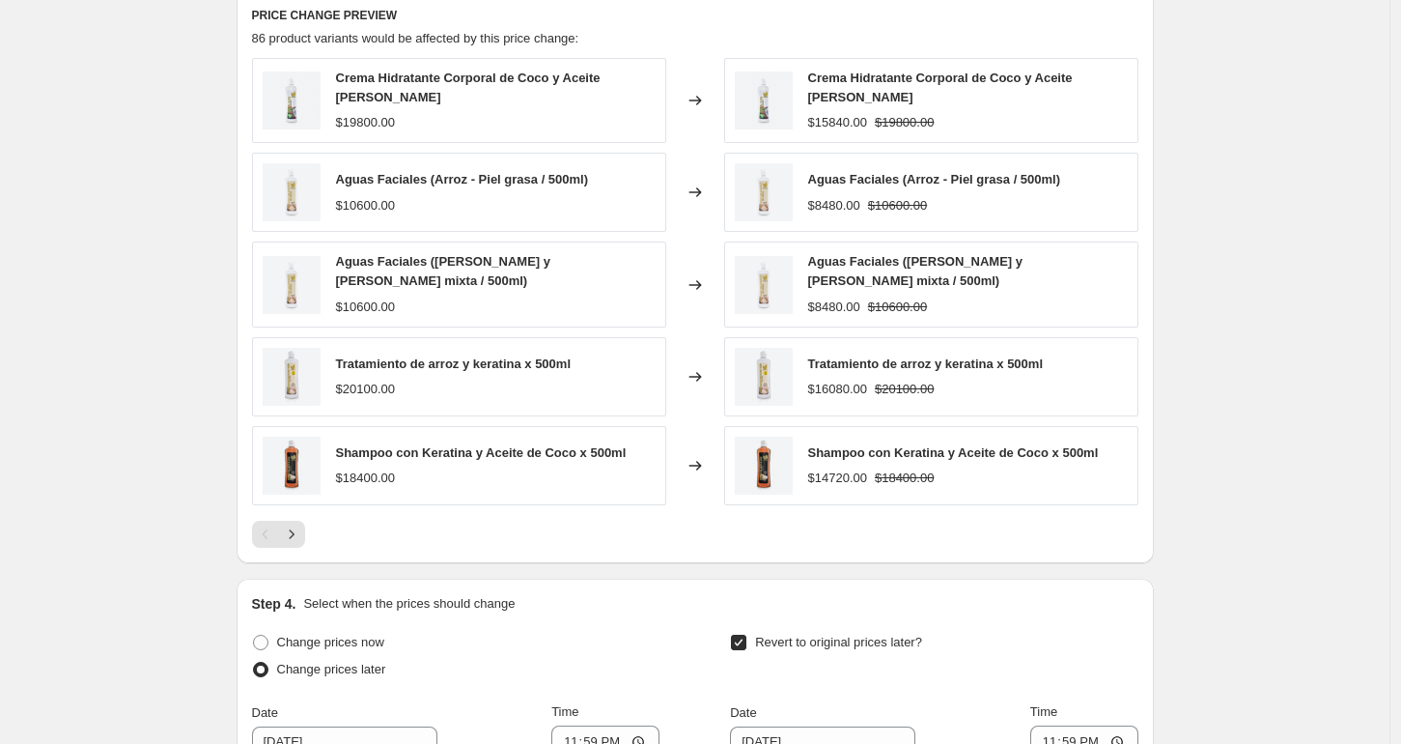
scroll to position [1278, 0]
